Goal: Information Seeking & Learning: Learn about a topic

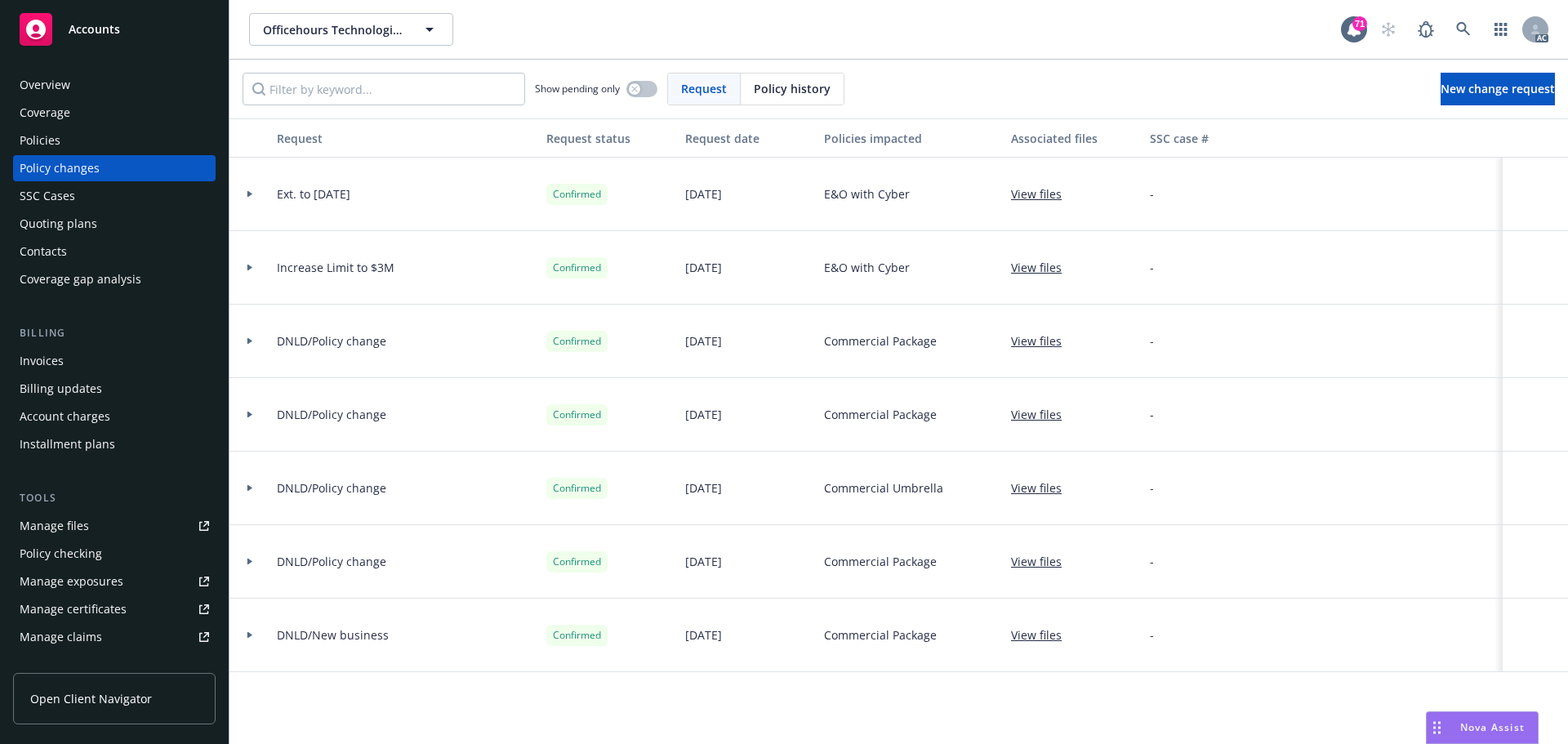
click at [70, 140] on div "Policies" at bounding box center [114, 140] width 189 height 26
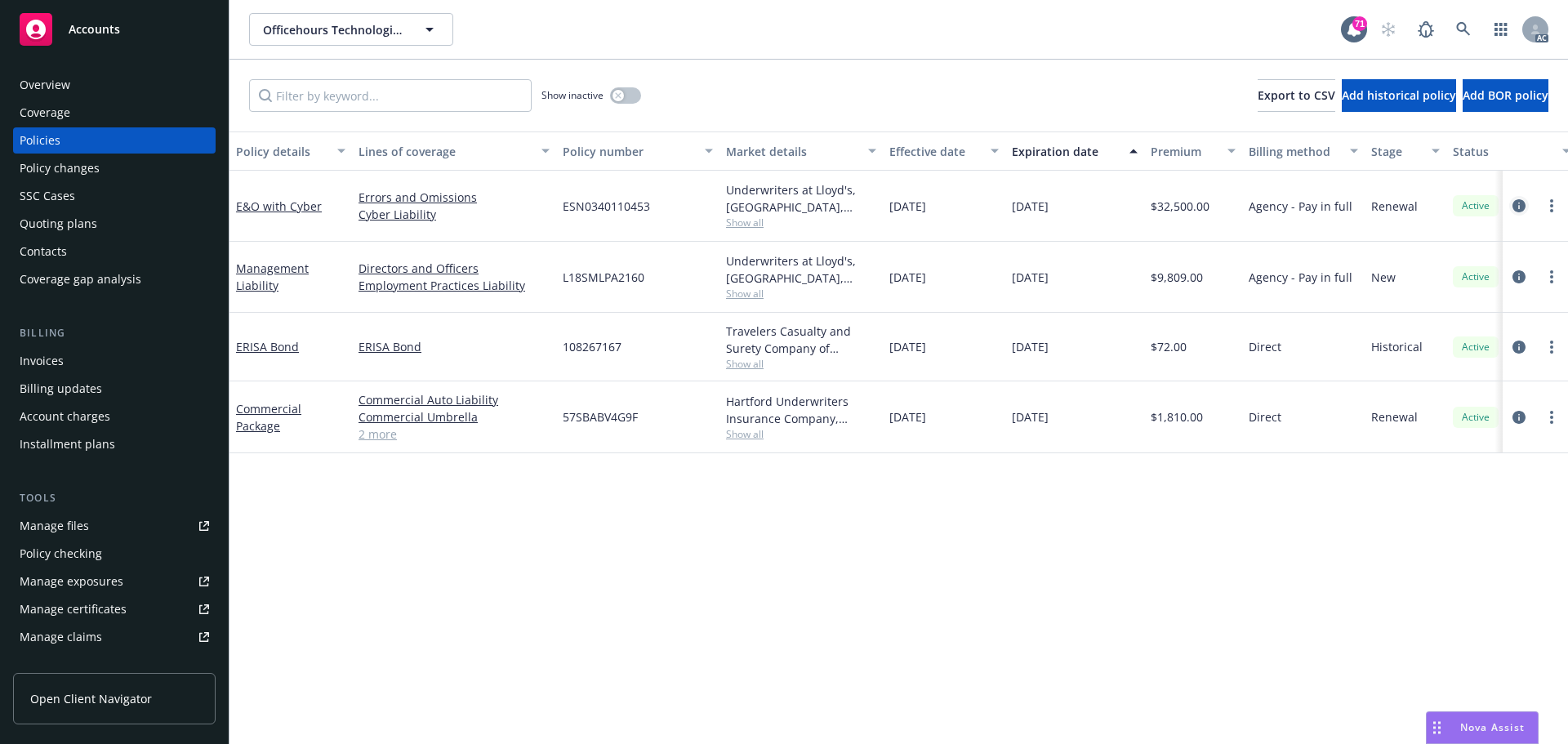
click at [1513, 206] on icon "circleInformation" at bounding box center [1518, 206] width 13 height 13
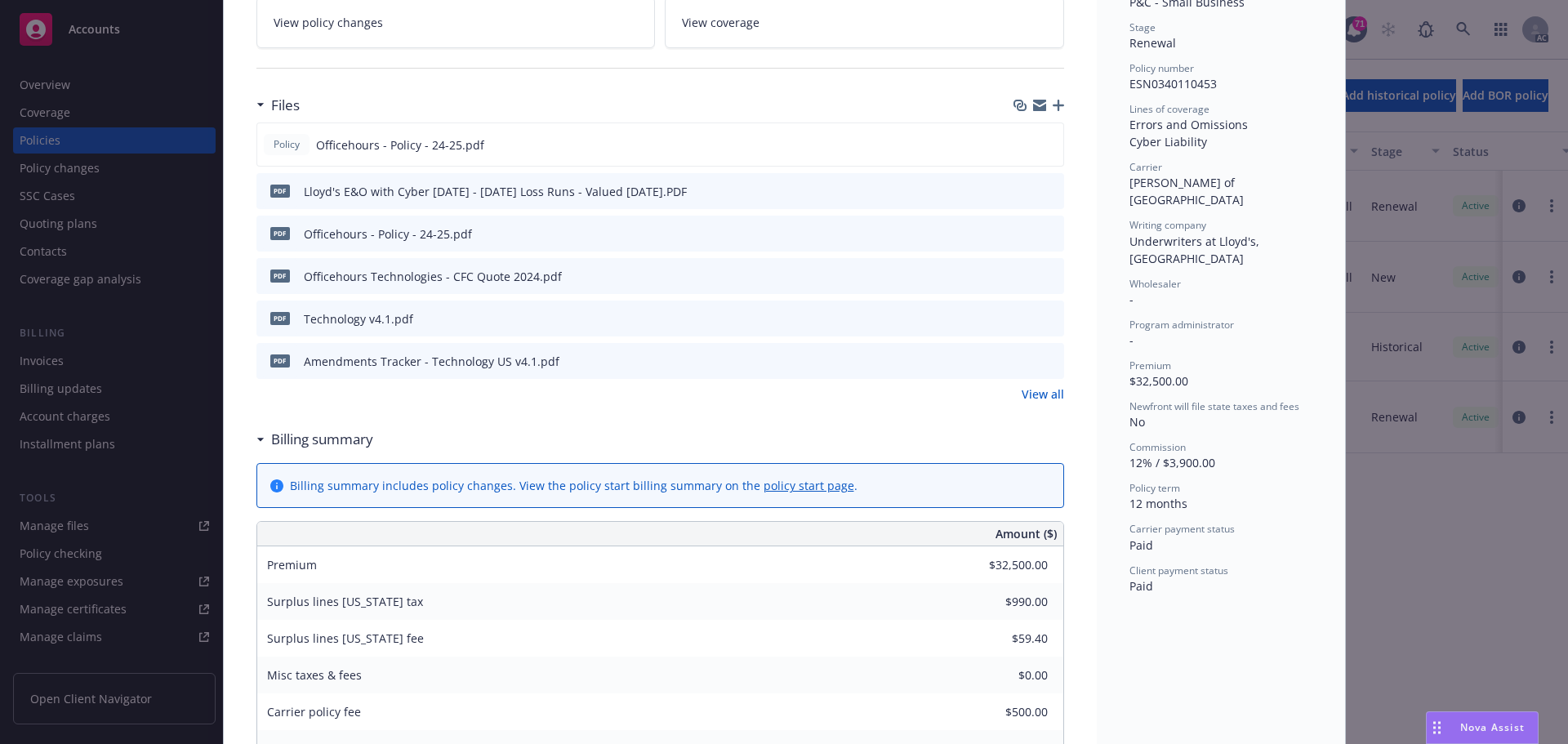
scroll to position [327, 0]
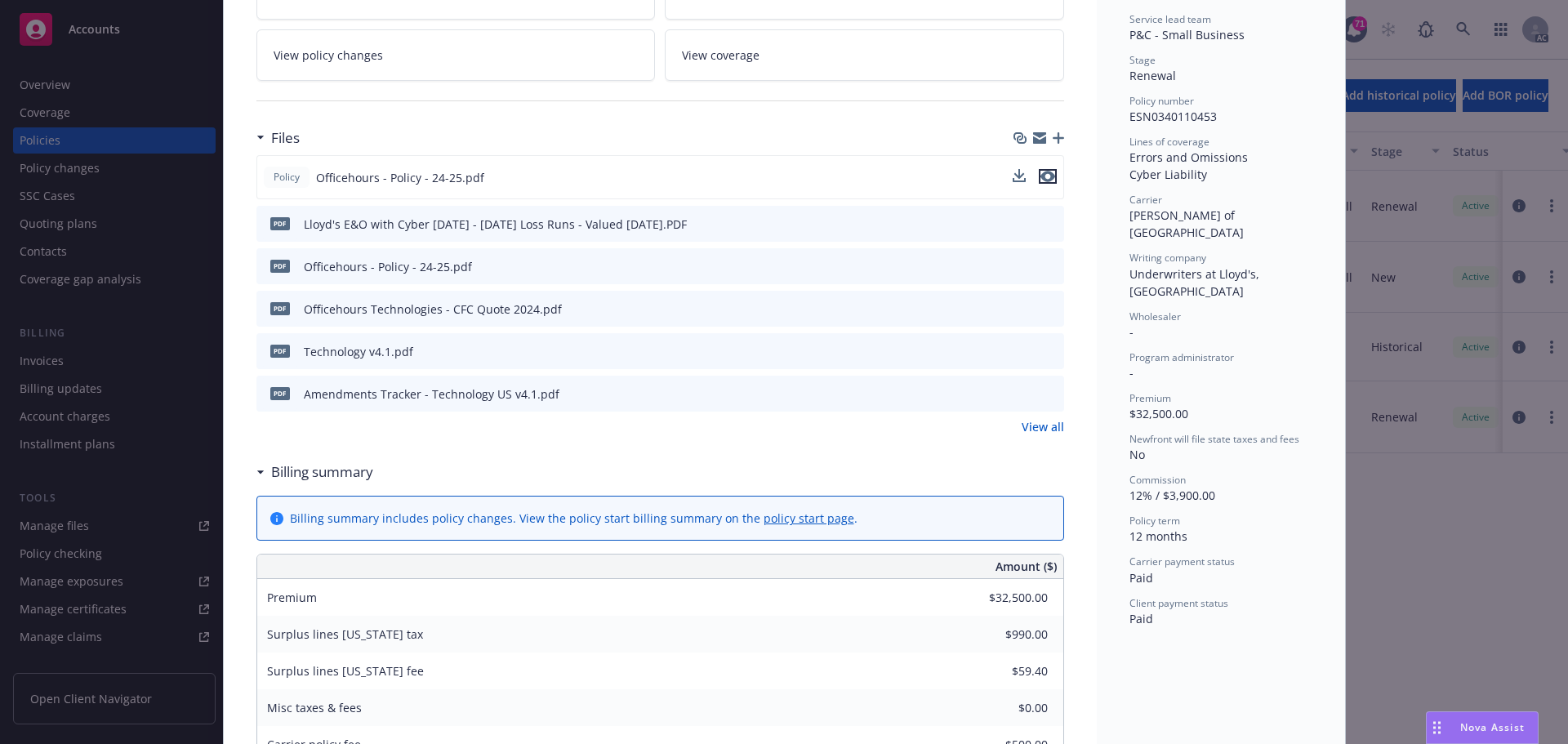
click at [1040, 178] on icon "preview file" at bounding box center [1047, 176] width 15 height 11
